Goal: Task Accomplishment & Management: Use online tool/utility

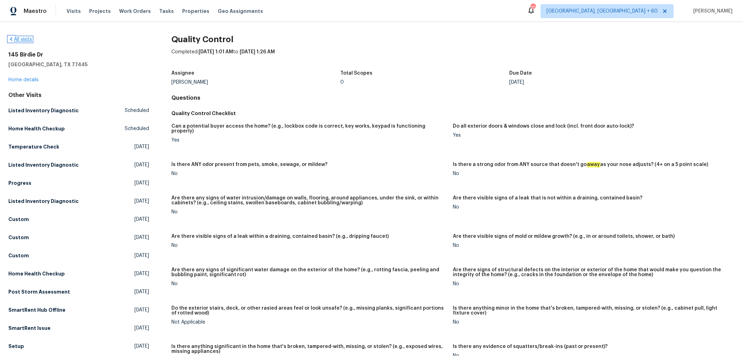
click at [26, 39] on link "All visits" at bounding box center [20, 39] width 24 height 5
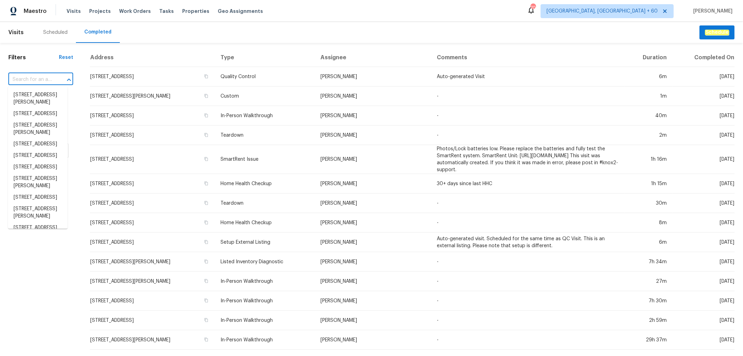
click at [43, 78] on input "text" at bounding box center [30, 79] width 45 height 11
paste input "[STREET_ADDRESS]"
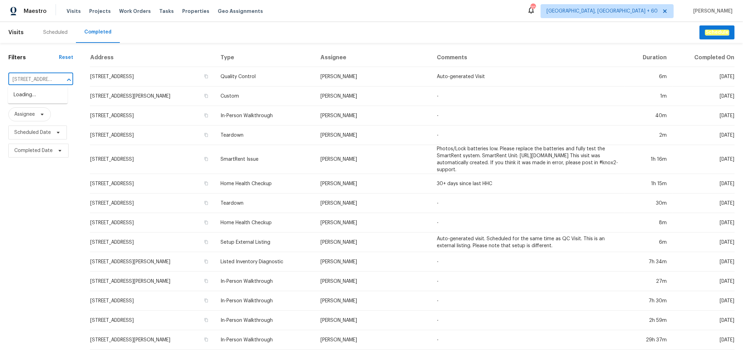
type input "[STREET_ADDRESS]"
click at [39, 92] on li "[STREET_ADDRESS]" at bounding box center [38, 94] width 60 height 11
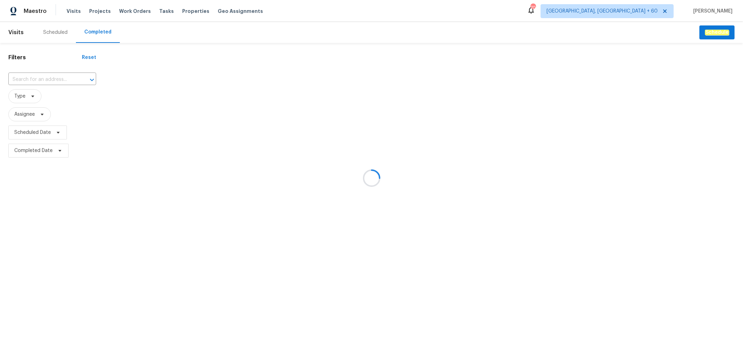
type input "[STREET_ADDRESS]"
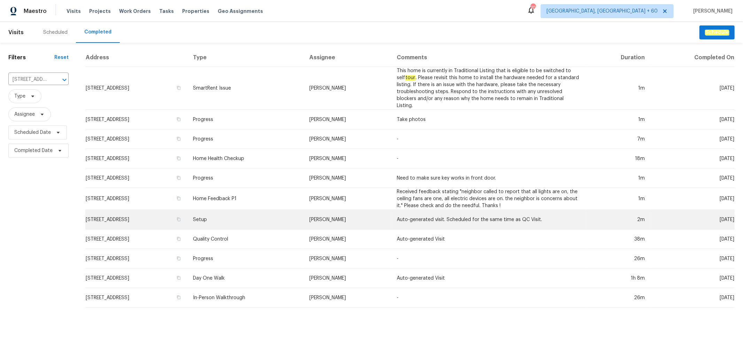
click at [271, 217] on td "Setup" at bounding box center [245, 220] width 116 height 20
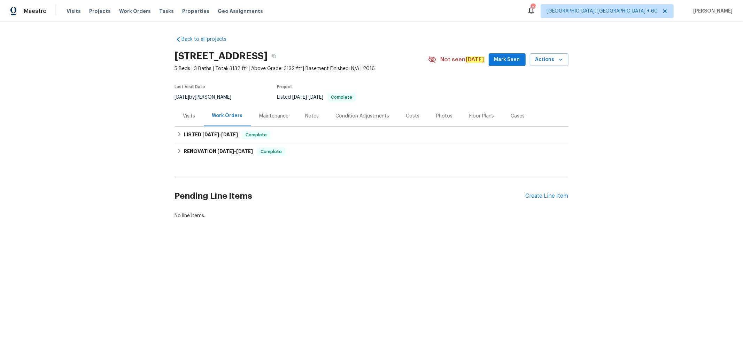
click at [438, 121] on div "Photos" at bounding box center [444, 116] width 33 height 21
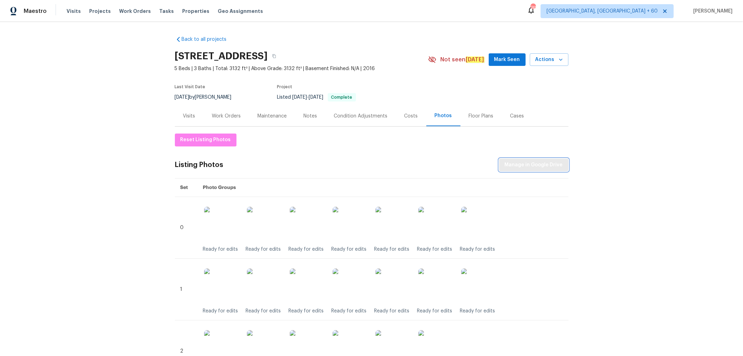
click at [540, 170] on button "Manage in Google Drive" at bounding box center [533, 165] width 69 height 13
